Goal: Information Seeking & Learning: Learn about a topic

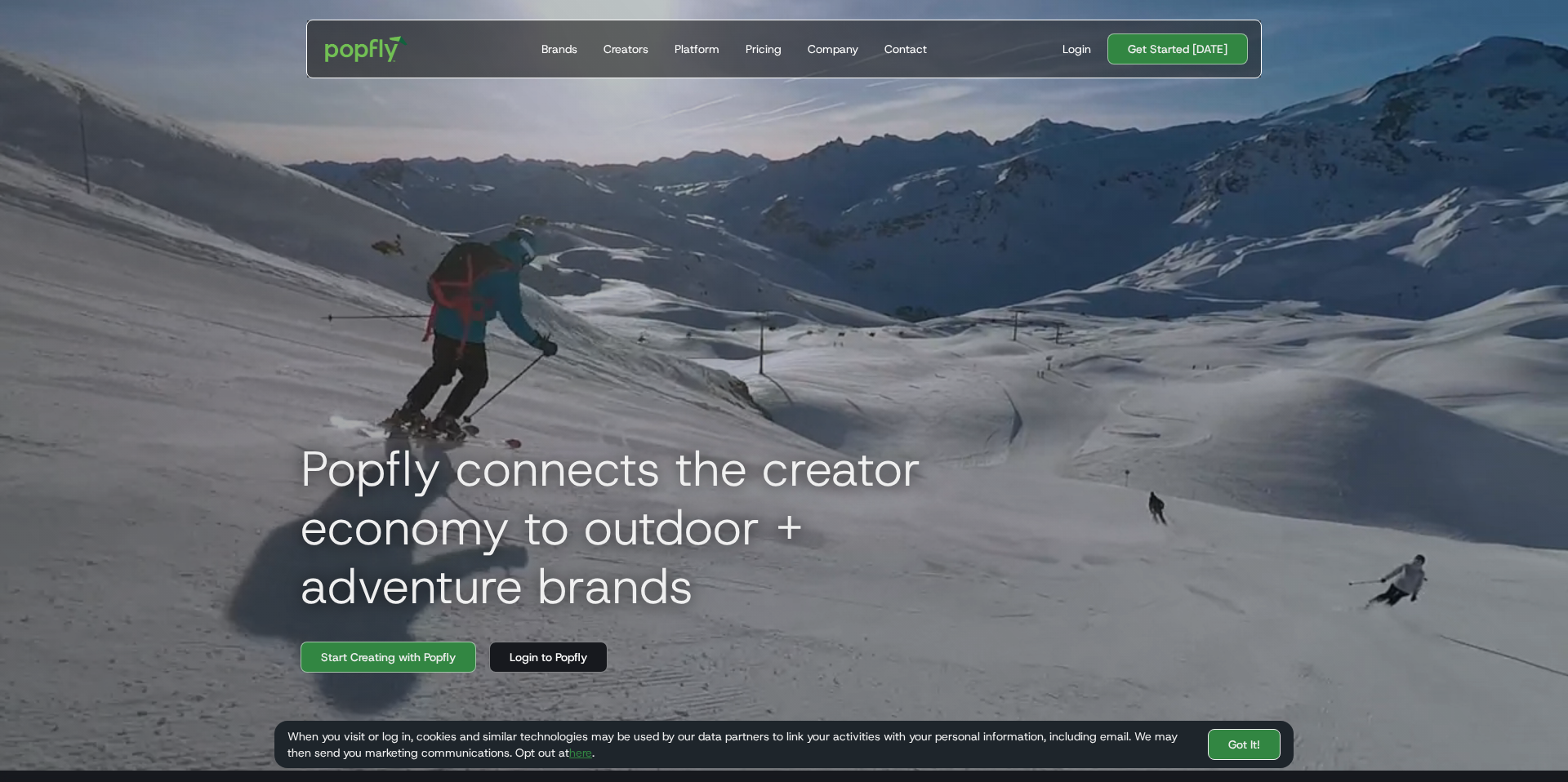
click at [1229, 747] on link "Got It!" at bounding box center [1244, 744] width 73 height 31
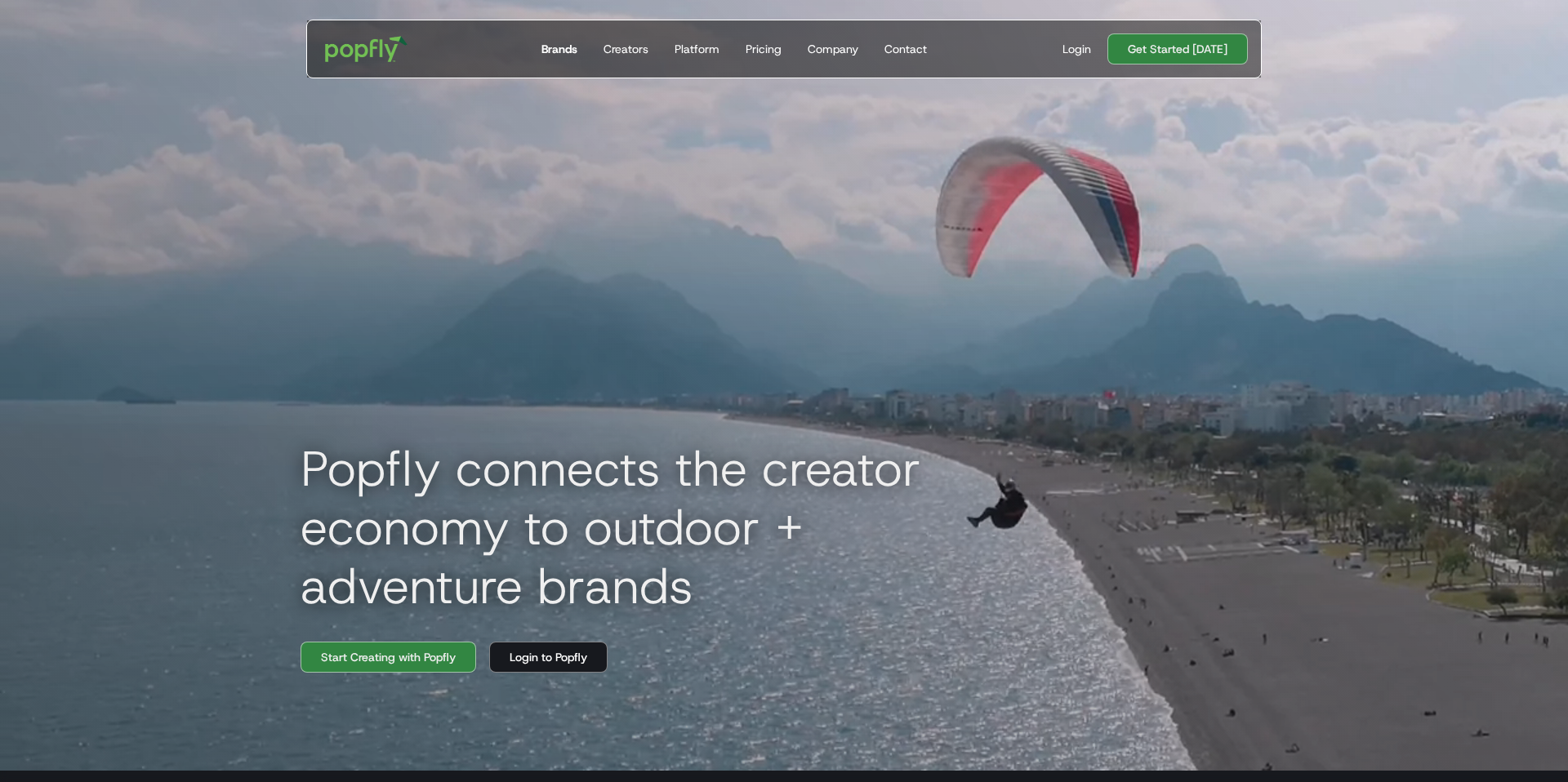
click at [562, 48] on div "Brands" at bounding box center [559, 49] width 36 height 16
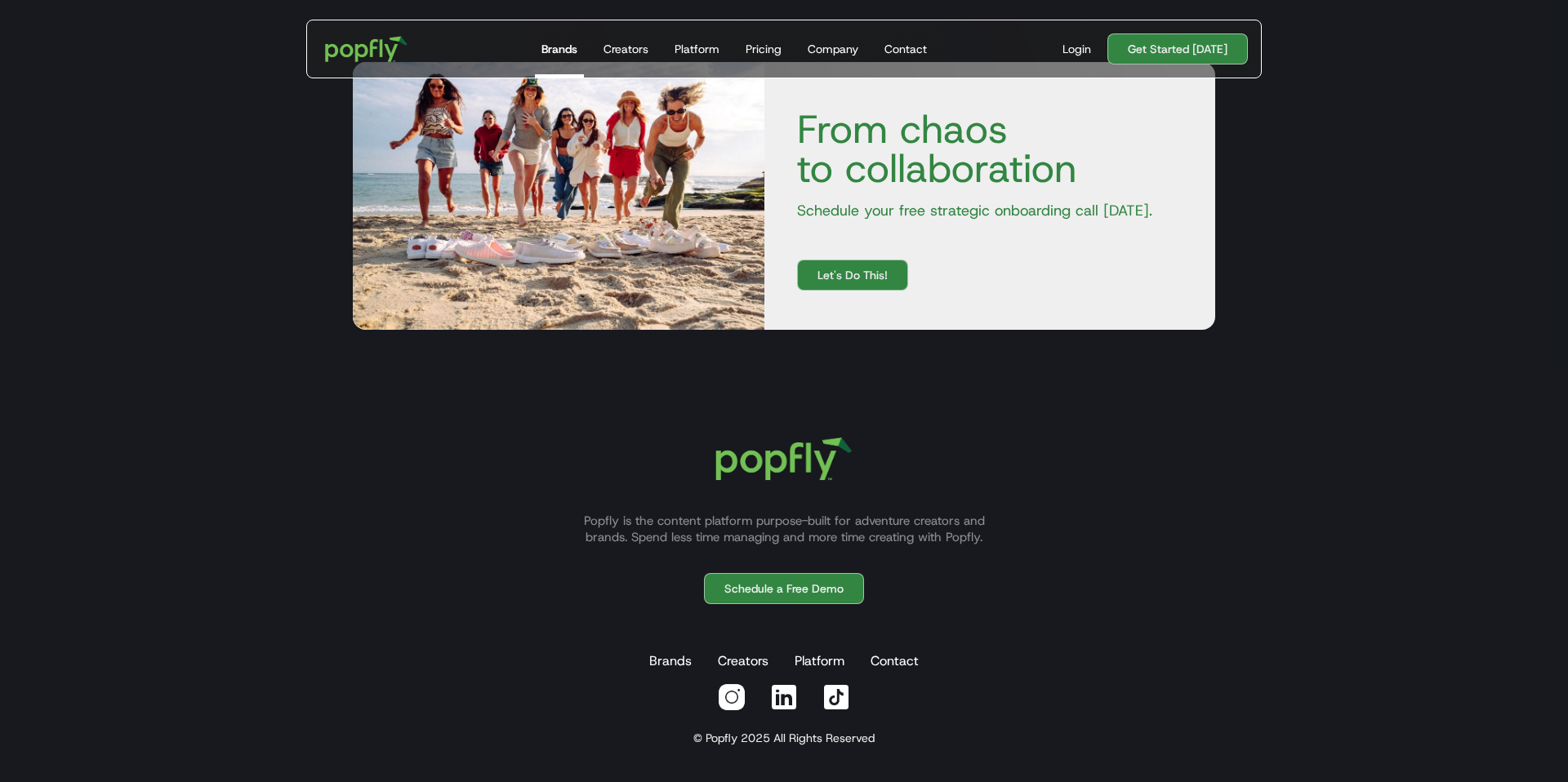
scroll to position [2985, 0]
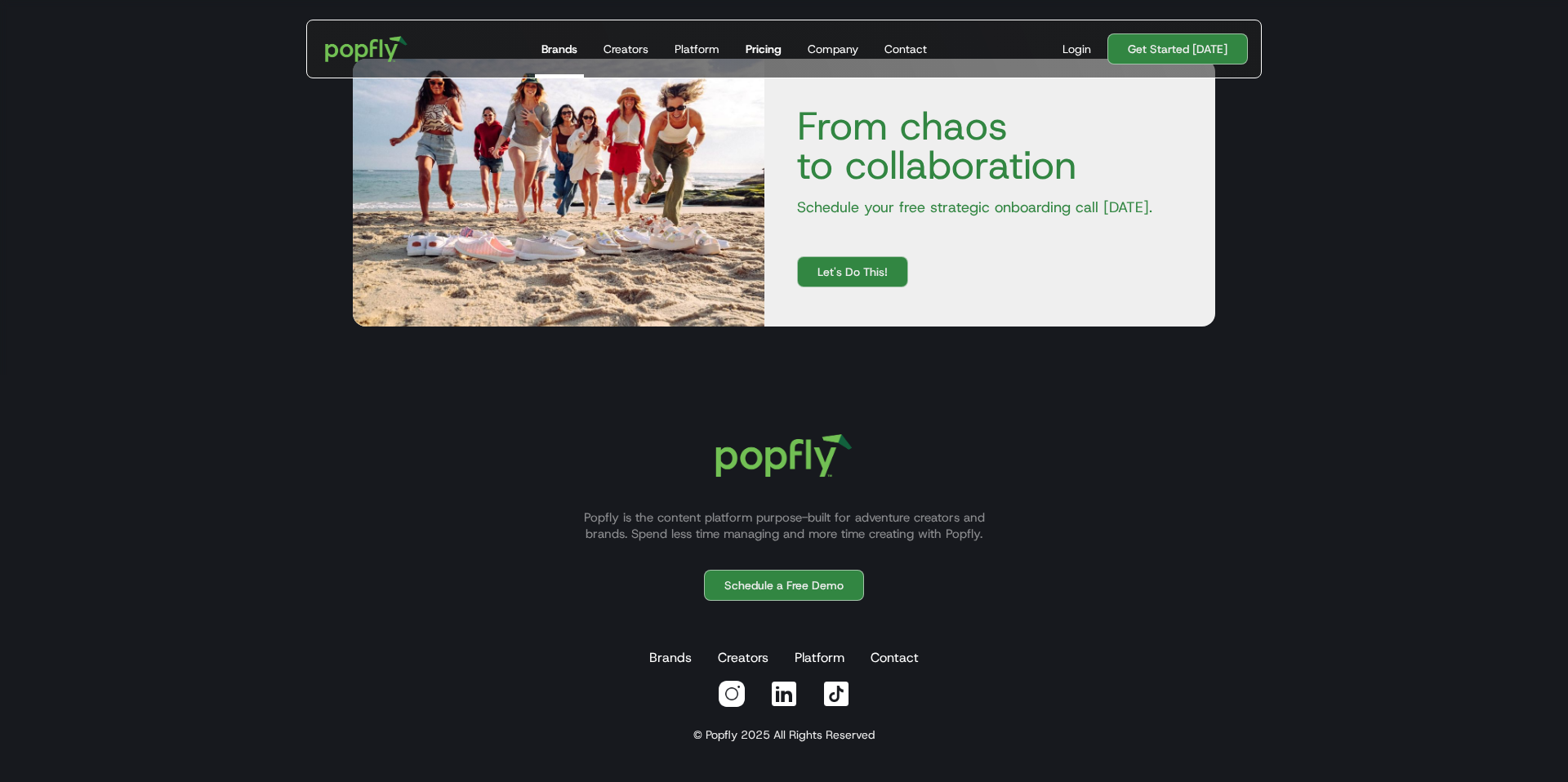
click at [768, 51] on div "Pricing" at bounding box center [763, 49] width 36 height 16
